Goal: Information Seeking & Learning: Learn about a topic

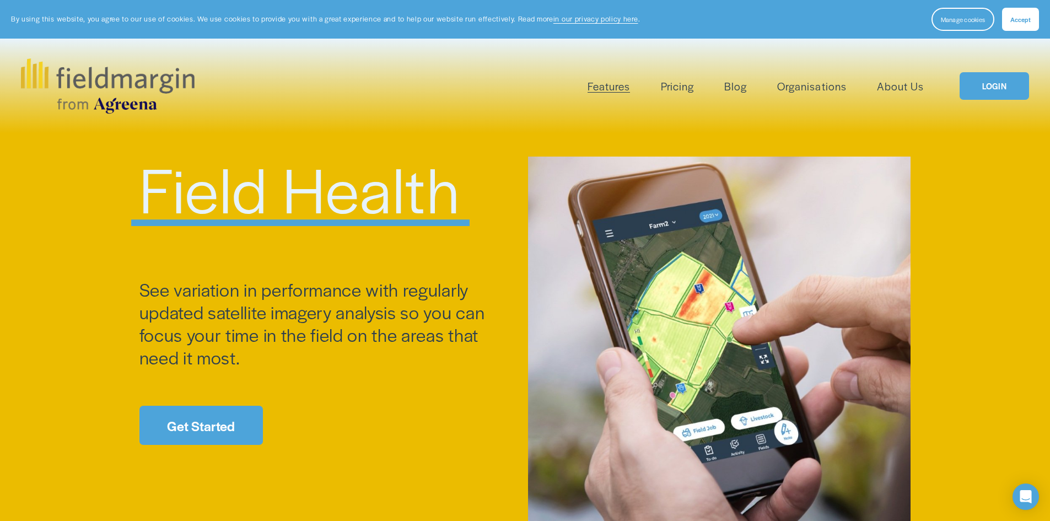
click at [495, 93] on div "Features Mapping Plan Work Reporting Scouting Livestock" at bounding box center [577, 86] width 694 height 18
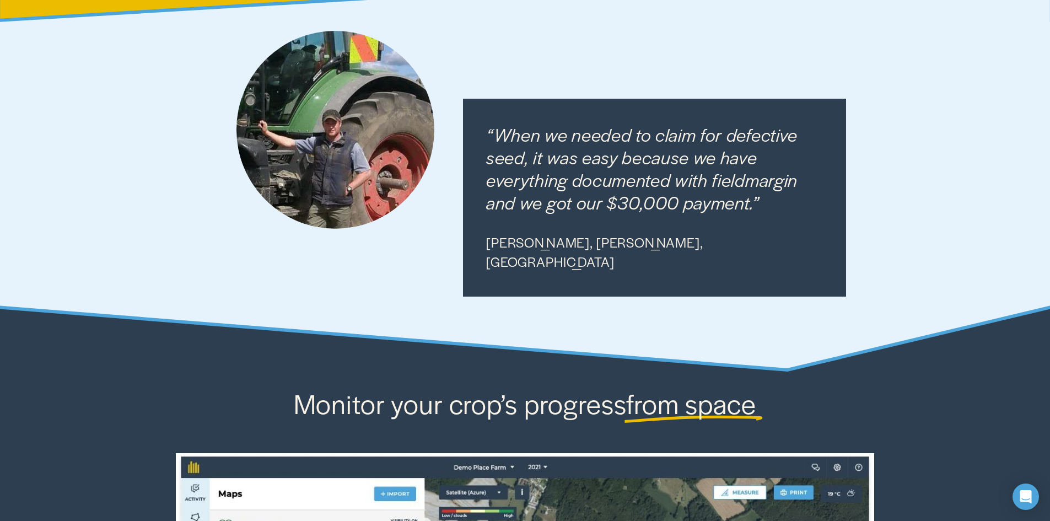
scroll to position [588, 0]
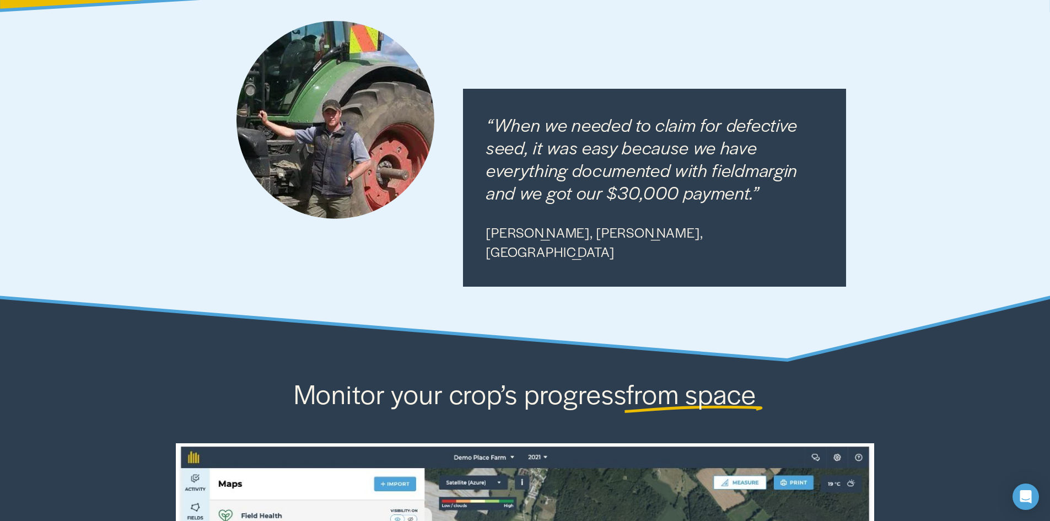
click at [486, 312] on div at bounding box center [525, 154] width 1050 height 413
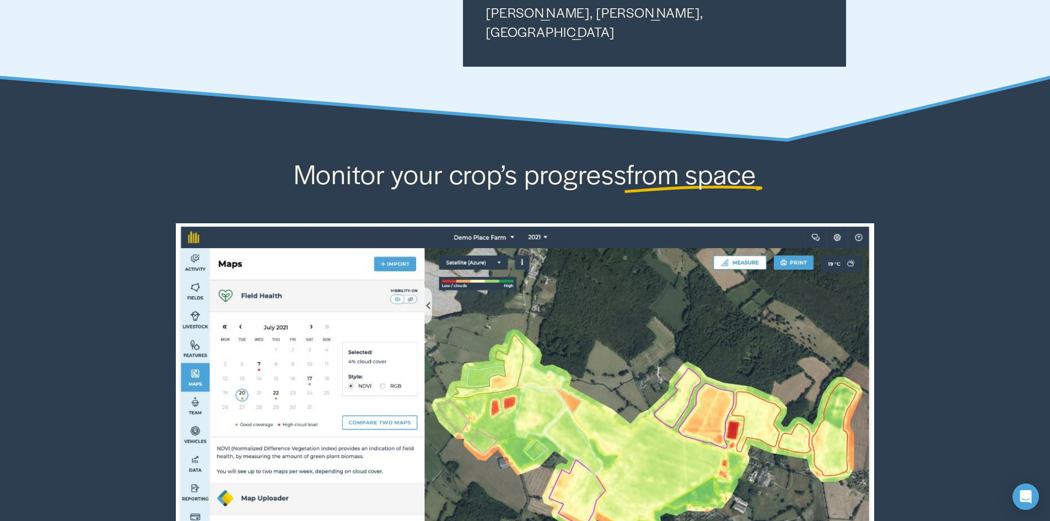
scroll to position [1030, 0]
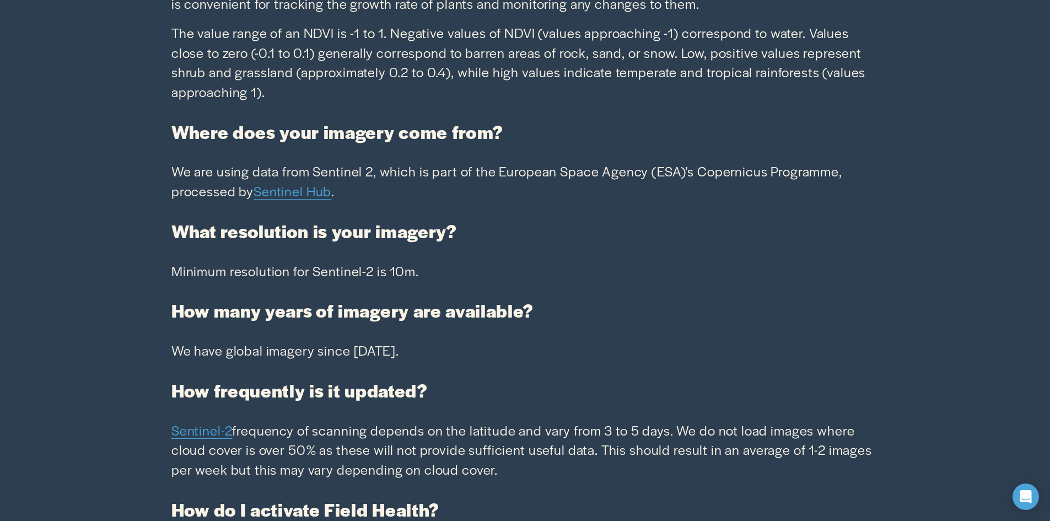
scroll to position [2500, 0]
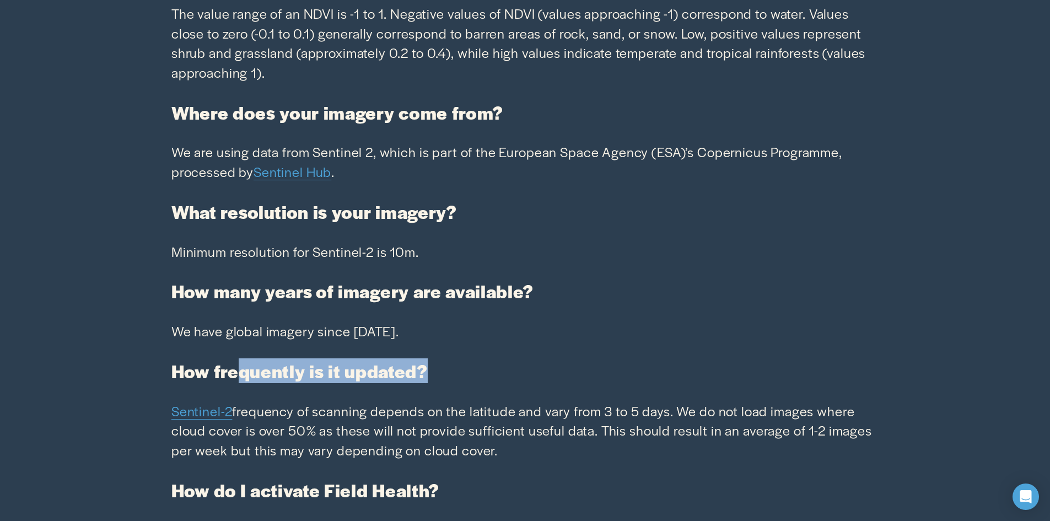
drag, startPoint x: 239, startPoint y: 372, endPoint x: 532, endPoint y: 371, distance: 292.3
click at [532, 371] on h4 "How frequently is it updated?" at bounding box center [524, 371] width 707 height 23
copy strong "quently is it updated?"
click at [494, 362] on h4 "How frequently is it updated?" at bounding box center [524, 371] width 707 height 23
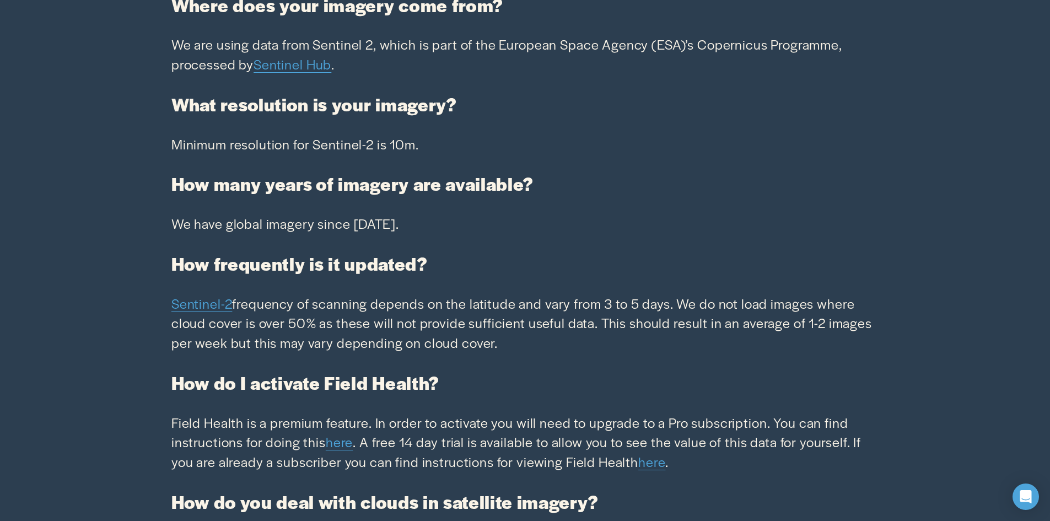
scroll to position [2647, 0]
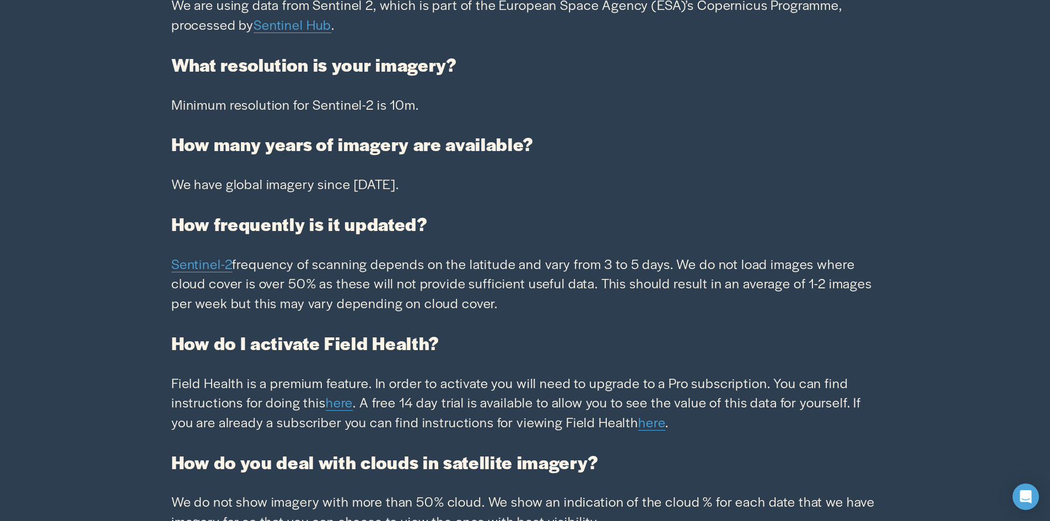
click at [280, 387] on p "Field Health is a premium feature. In order to activate you will need to upgrad…" at bounding box center [524, 402] width 707 height 59
drag, startPoint x: 272, startPoint y: 383, endPoint x: 369, endPoint y: 379, distance: 97.1
click at [369, 379] on p "Field Health is a premium feature. In order to activate you will need to upgrad…" at bounding box center [524, 402] width 707 height 59
copy p "premium feature."
click at [283, 419] on p "Field Health is a premium feature. In order to activate you will need to upgrad…" at bounding box center [524, 402] width 707 height 59
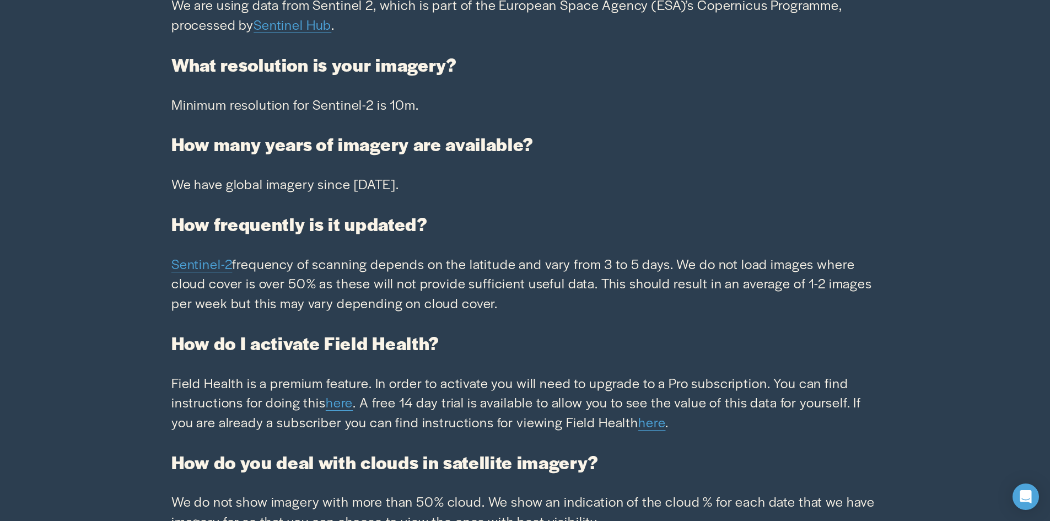
click at [657, 428] on link "here" at bounding box center [652, 421] width 27 height 19
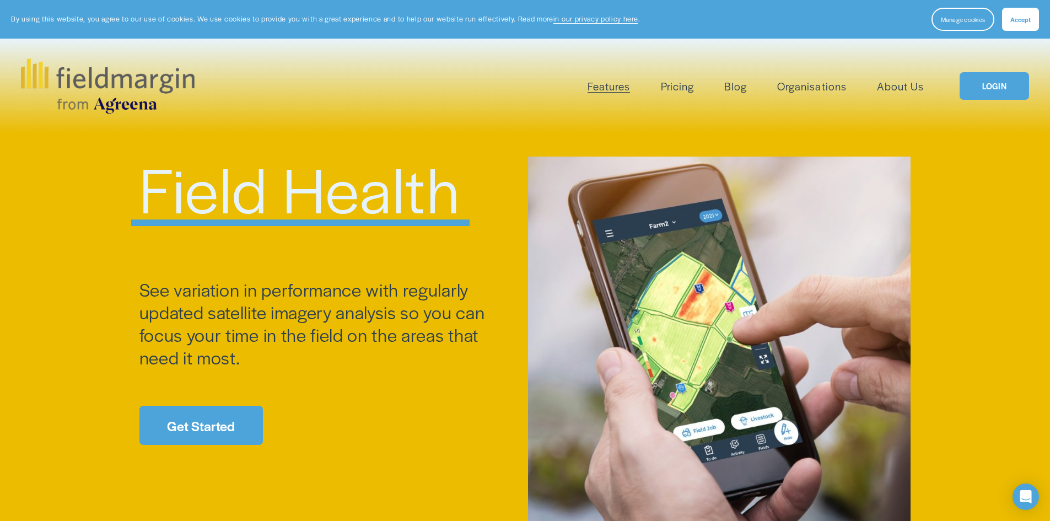
click at [687, 82] on link "Pricing" at bounding box center [677, 86] width 33 height 18
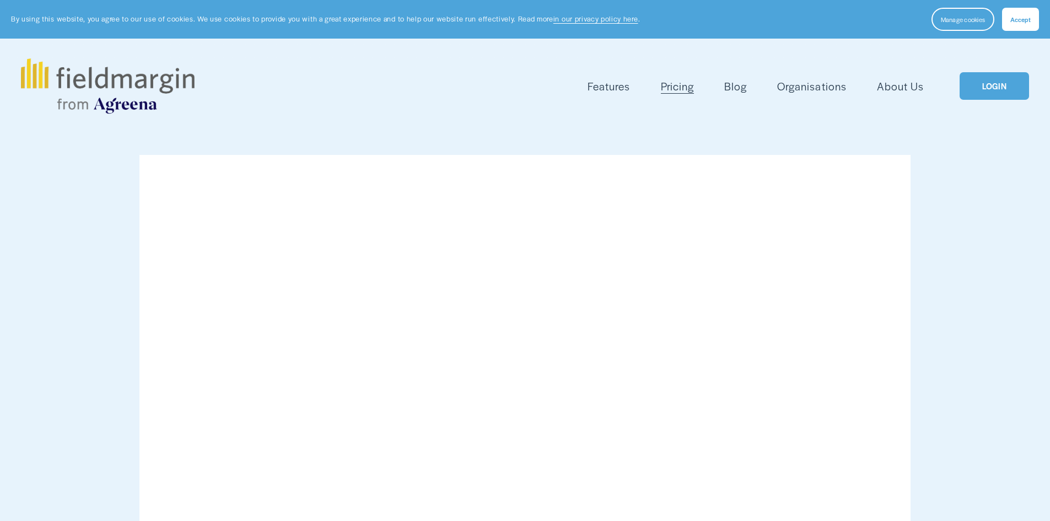
click at [729, 87] on link "Blog" at bounding box center [736, 86] width 23 height 18
click at [604, 85] on span "Features" at bounding box center [609, 86] width 42 height 16
click at [168, 73] on img at bounding box center [107, 85] width 173 height 55
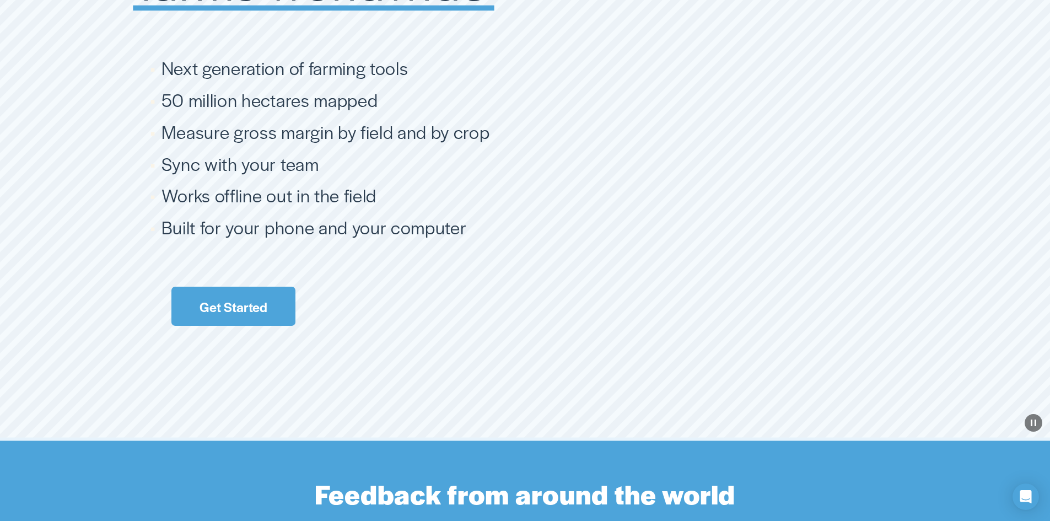
scroll to position [2058, 0]
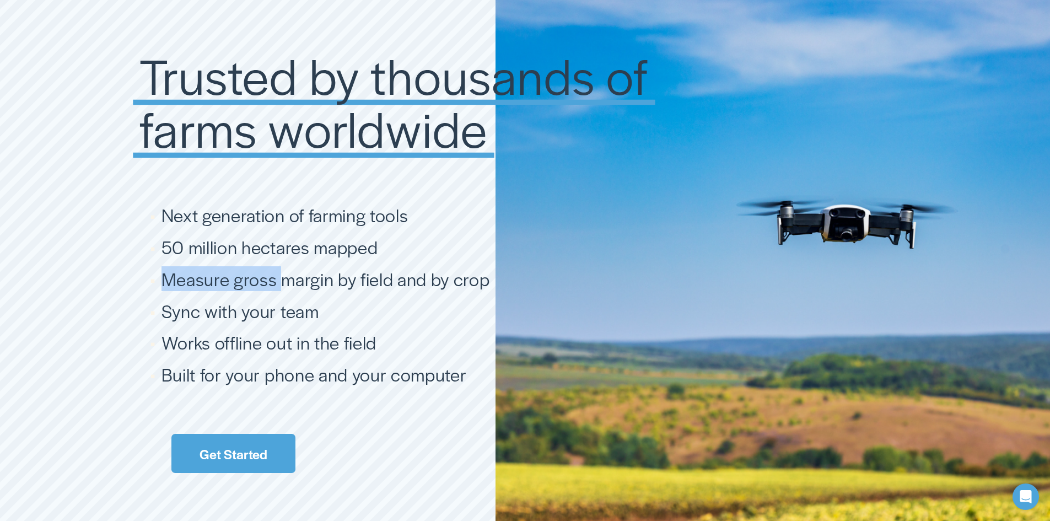
drag, startPoint x: 167, startPoint y: 287, endPoint x: 333, endPoint y: 288, distance: 165.4
click at [281, 285] on span "Measure gross margin by field and by crop" at bounding box center [326, 278] width 329 height 25
copy span "Measure gross"
click at [348, 288] on span "Measure gross margin by field and by crop" at bounding box center [326, 278] width 329 height 25
click at [383, 287] on span "Measure gross margin by field and by crop" at bounding box center [326, 278] width 329 height 25
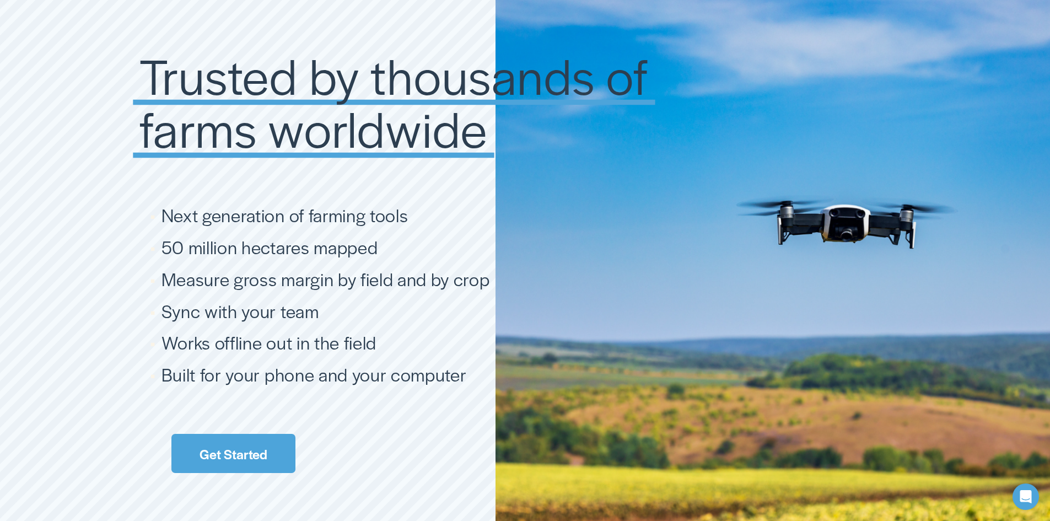
click at [433, 290] on span "Measure gross margin by field and by crop" at bounding box center [326, 278] width 329 height 25
click at [475, 291] on span "Measure gross margin by field and by crop" at bounding box center [326, 278] width 329 height 25
click at [299, 297] on ul "Next generation of farming tools 50 million hectares mapped Measure gross margi…" at bounding box center [428, 295] width 577 height 182
click at [241, 283] on span "Measure gross margin by field and by crop" at bounding box center [326, 278] width 329 height 25
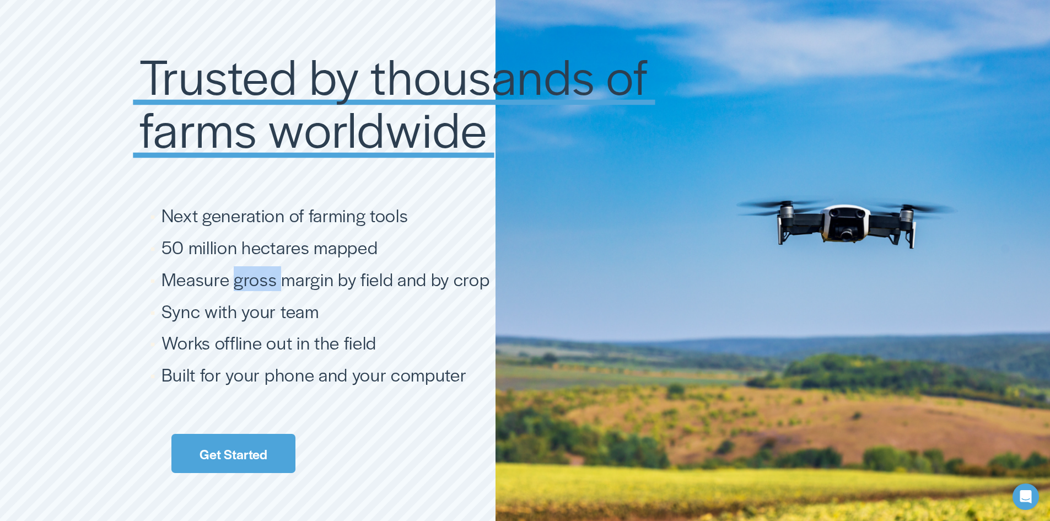
copy span "gross"
click at [201, 286] on span "Measure gross margin by field and by crop" at bounding box center [326, 278] width 329 height 25
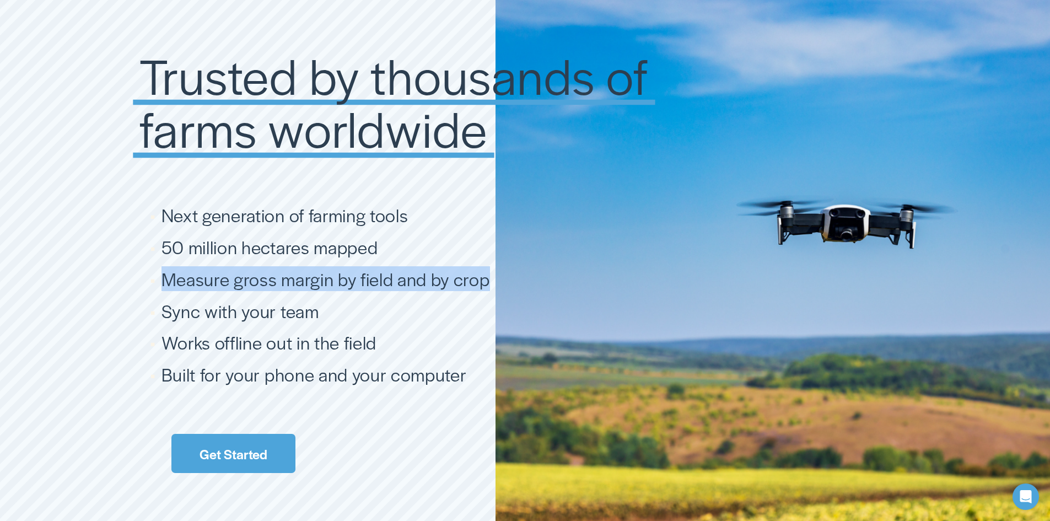
drag, startPoint x: 166, startPoint y: 283, endPoint x: 484, endPoint y: 285, distance: 317.6
click at [484, 285] on span "Measure gross margin by field and by crop" at bounding box center [326, 278] width 329 height 25
copy span "Measure gross margin by field and by crop"
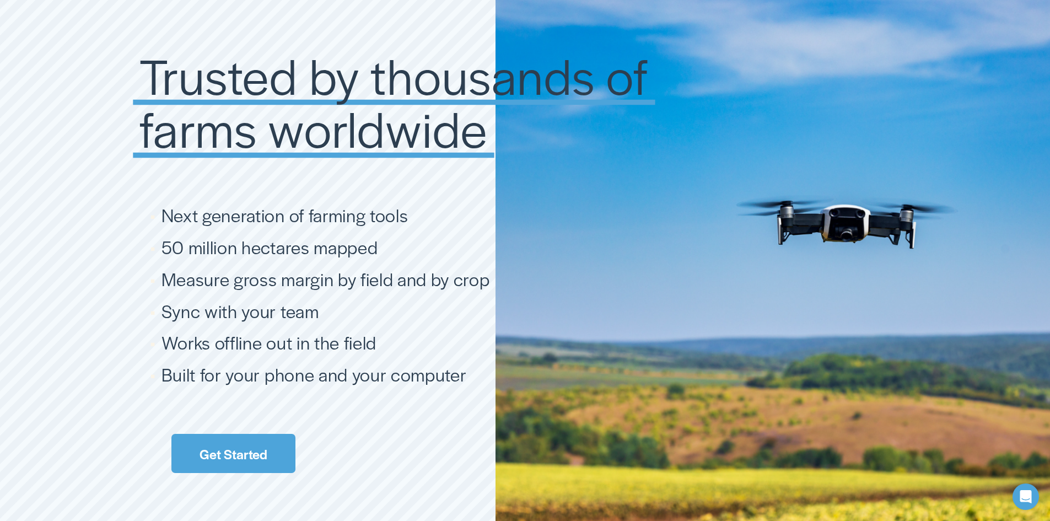
click at [621, 156] on div "Trusted by thousands of farms worldwide" at bounding box center [428, 102] width 577 height 107
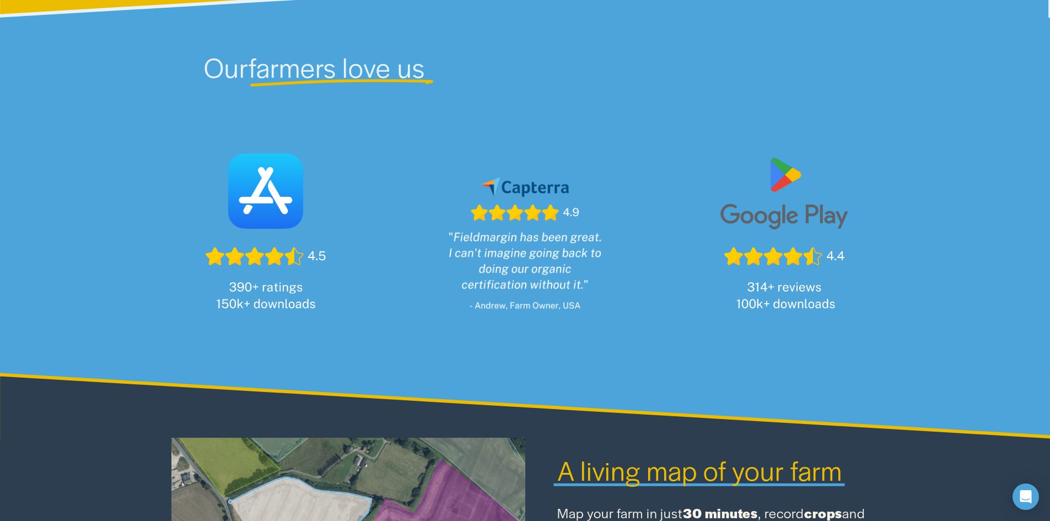
scroll to position [552, 0]
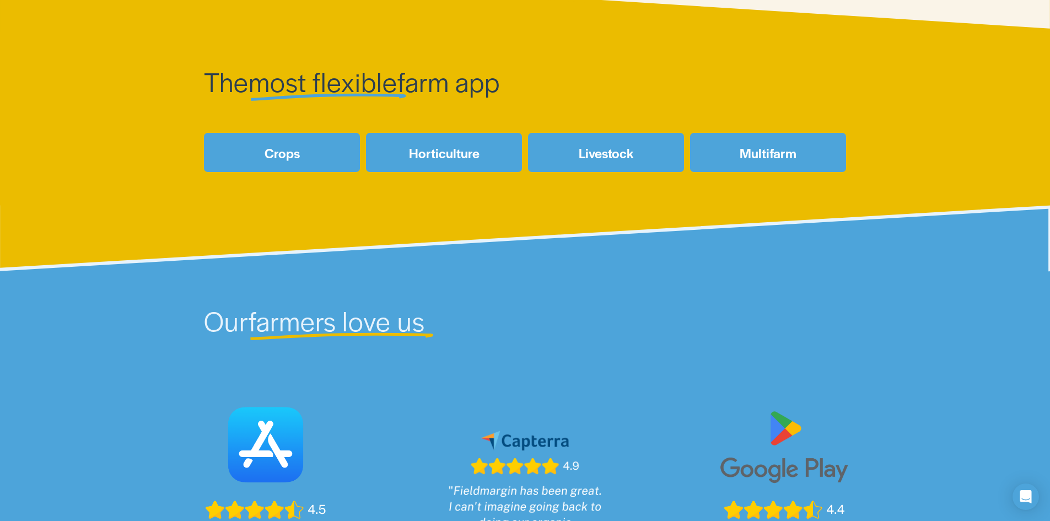
click at [313, 158] on link "Crops" at bounding box center [282, 152] width 156 height 39
